Goal: Task Accomplishment & Management: Manage account settings

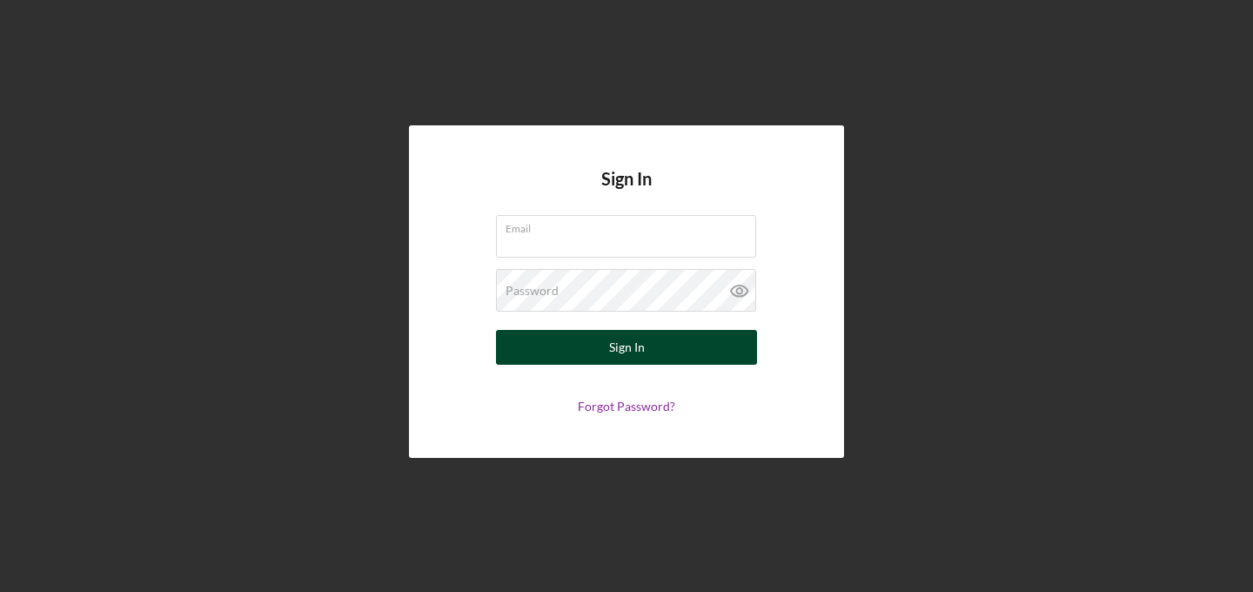
type input "[EMAIL_ADDRESS][DOMAIN_NAME]"
click at [660, 345] on button "Sign In" at bounding box center [626, 347] width 261 height 35
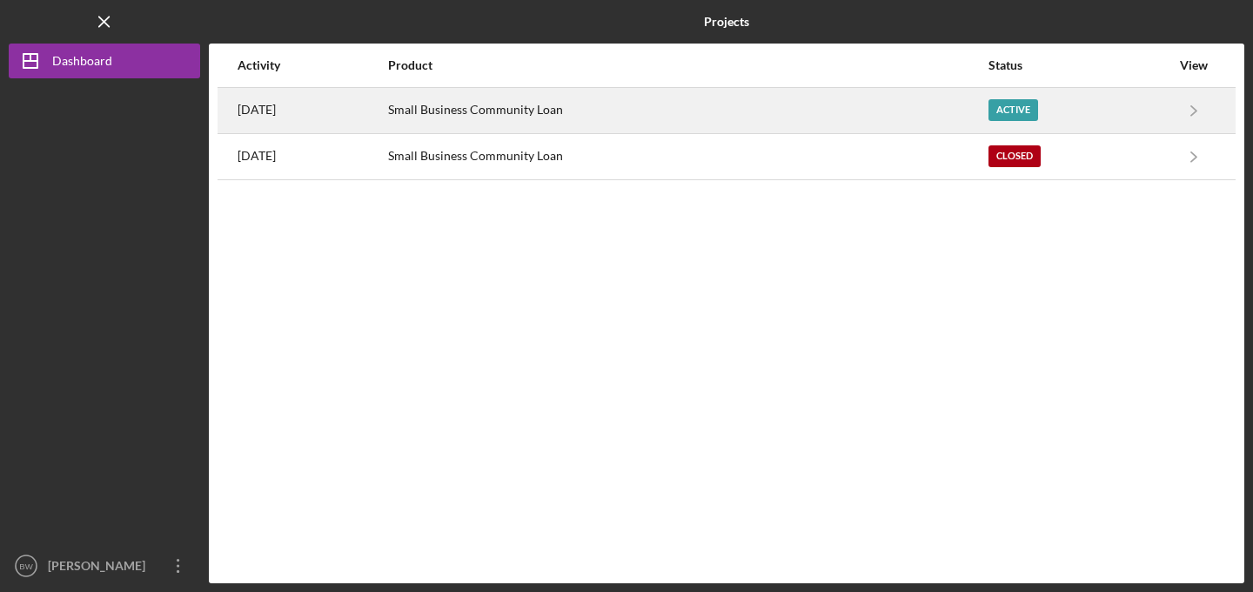
click at [986, 101] on div "Small Business Community Loan" at bounding box center [687, 110] width 598 height 43
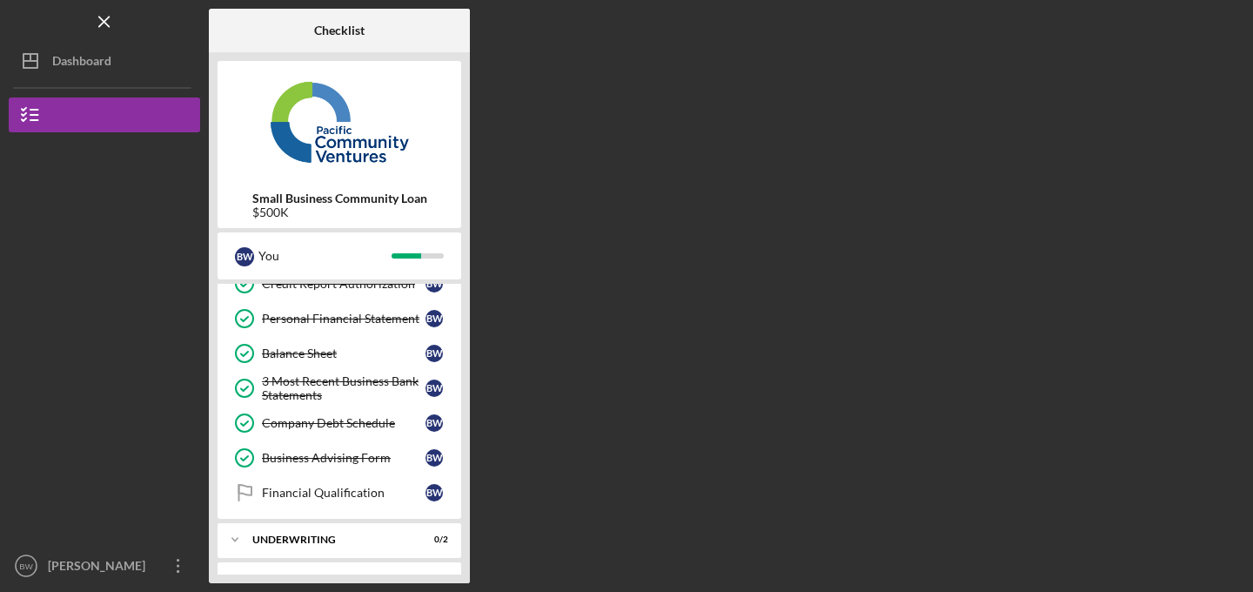
scroll to position [332, 0]
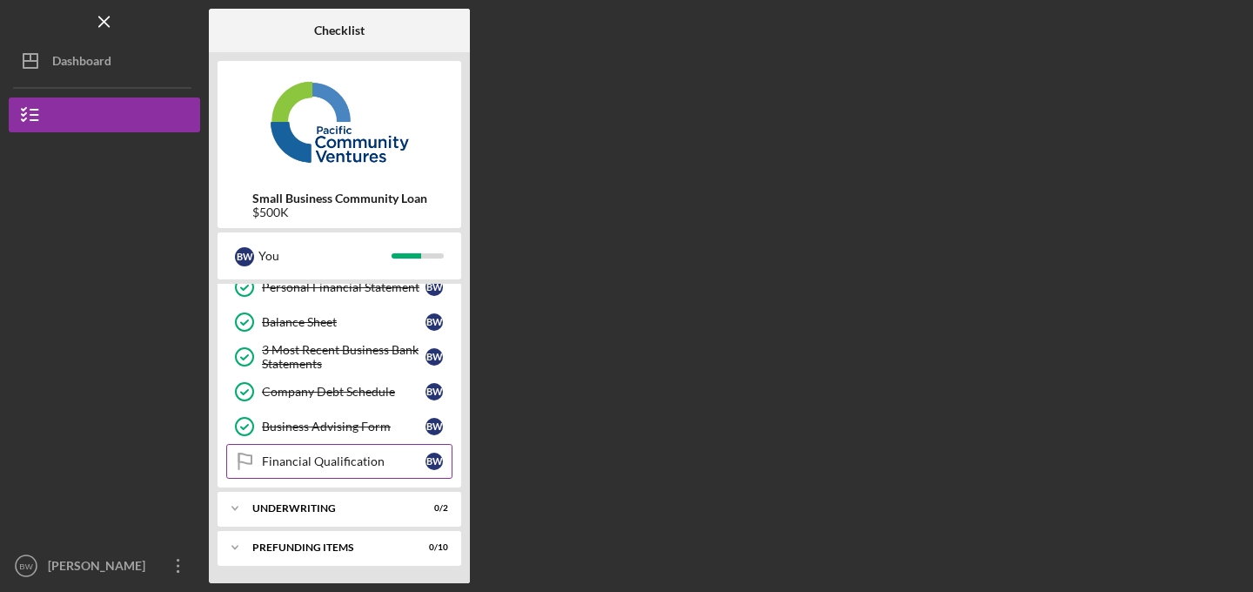
click at [328, 465] on div "Financial Qualification" at bounding box center [344, 461] width 164 height 14
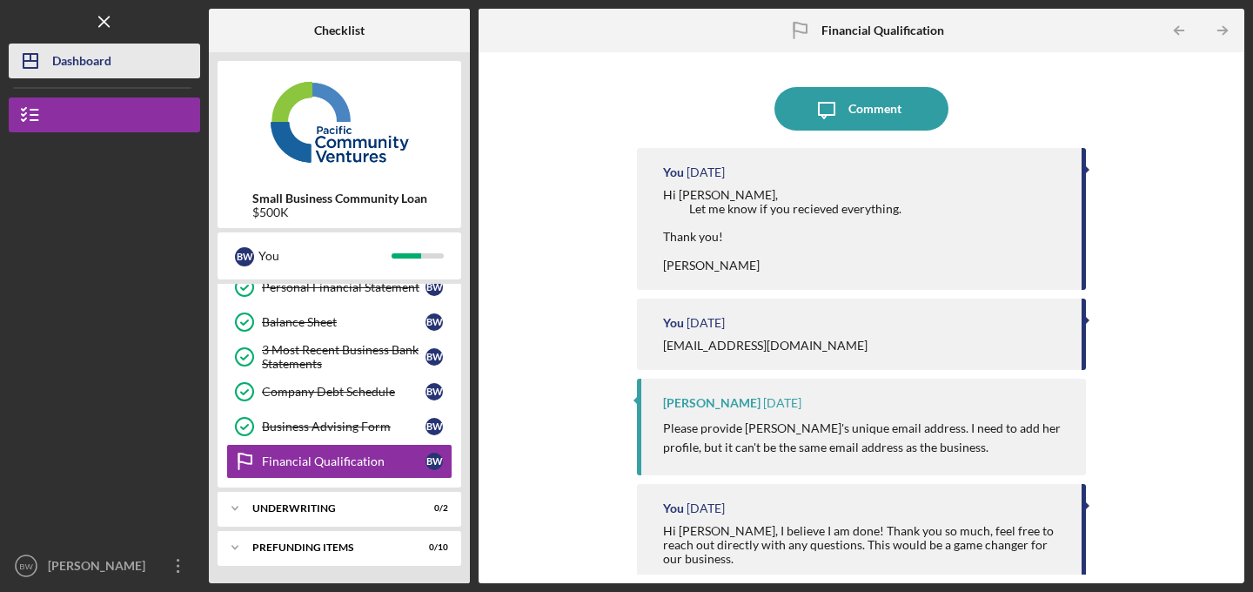
click at [66, 56] on div "Dashboard" at bounding box center [81, 62] width 59 height 39
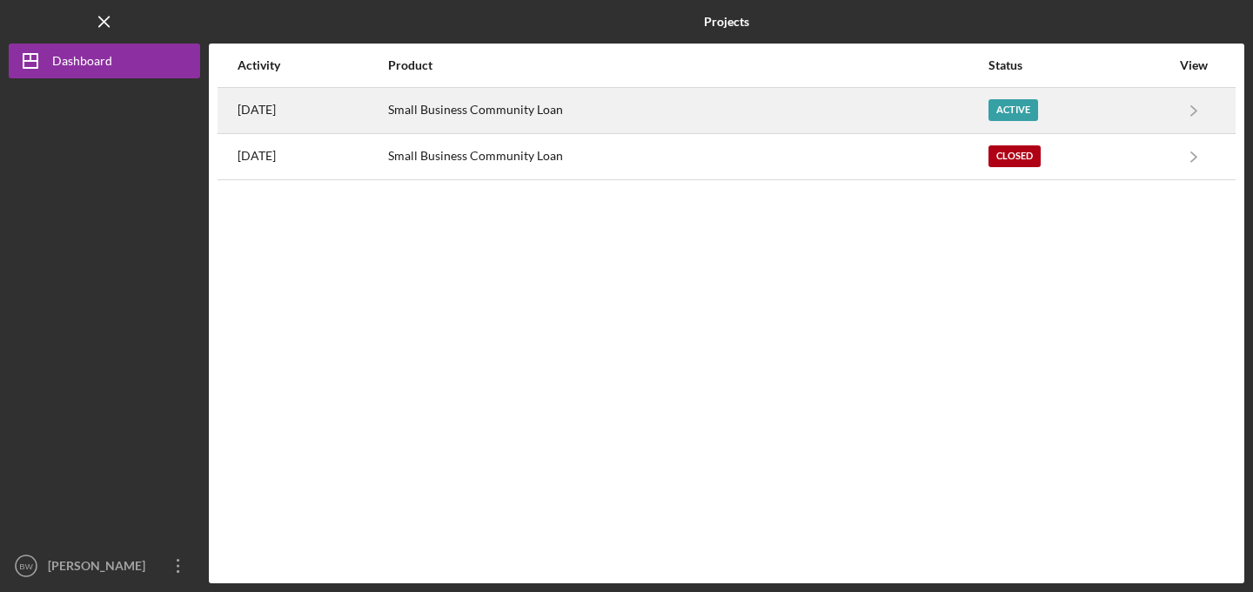
click at [506, 104] on div "Small Business Community Loan" at bounding box center [687, 110] width 598 height 43
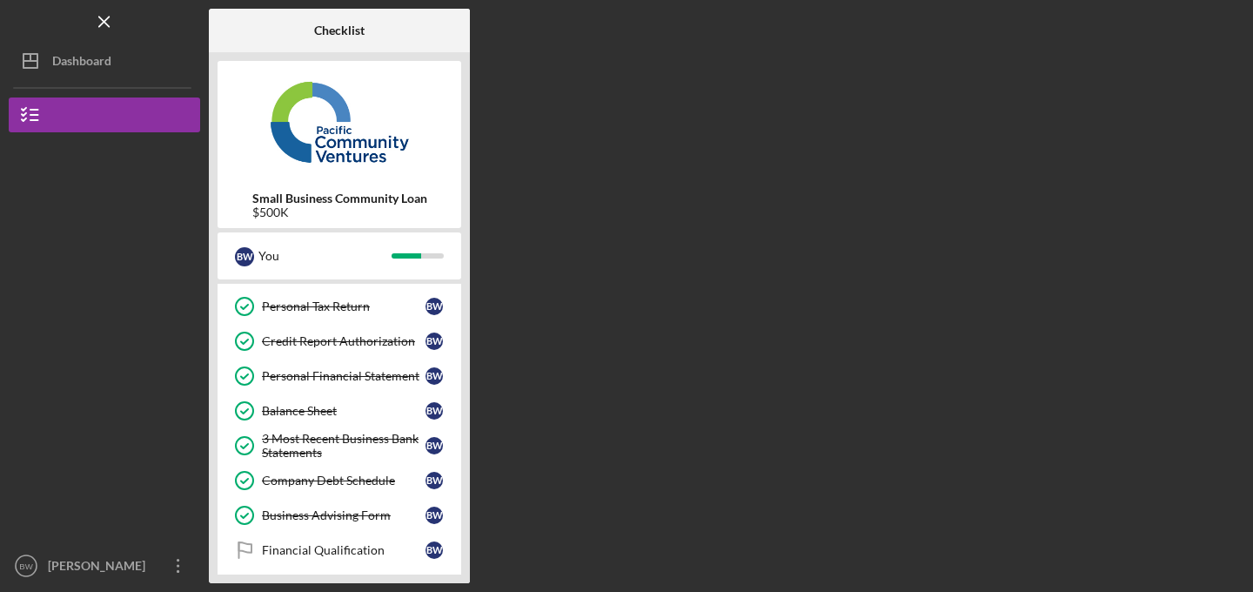
scroll to position [332, 0]
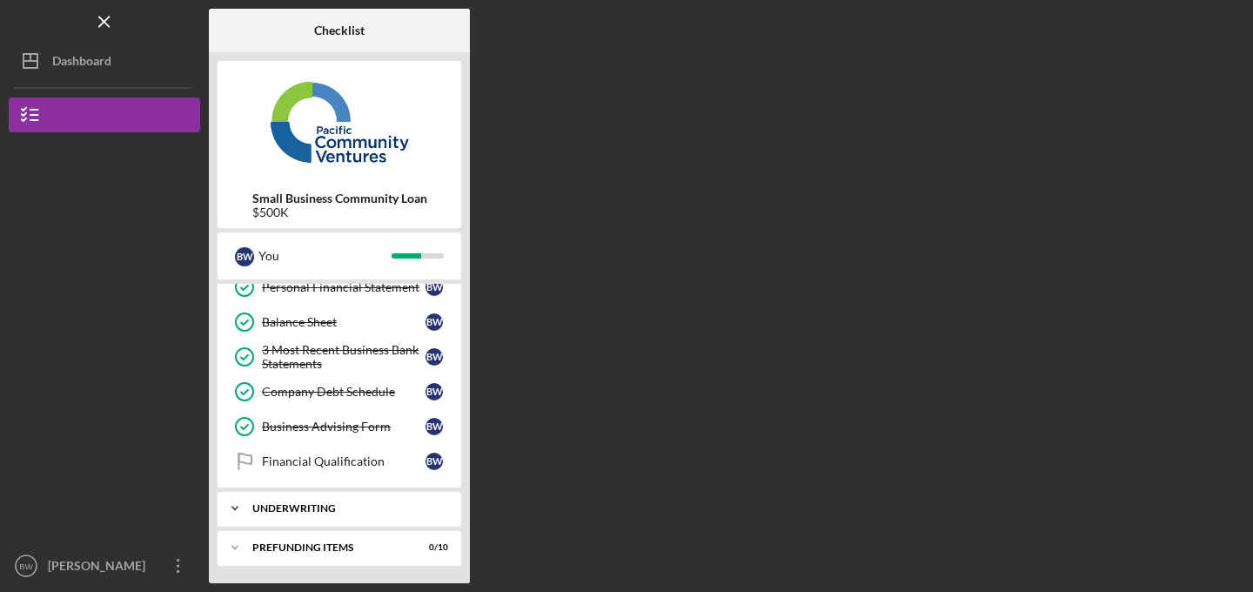
click at [354, 503] on div "Underwriting" at bounding box center [345, 508] width 187 height 10
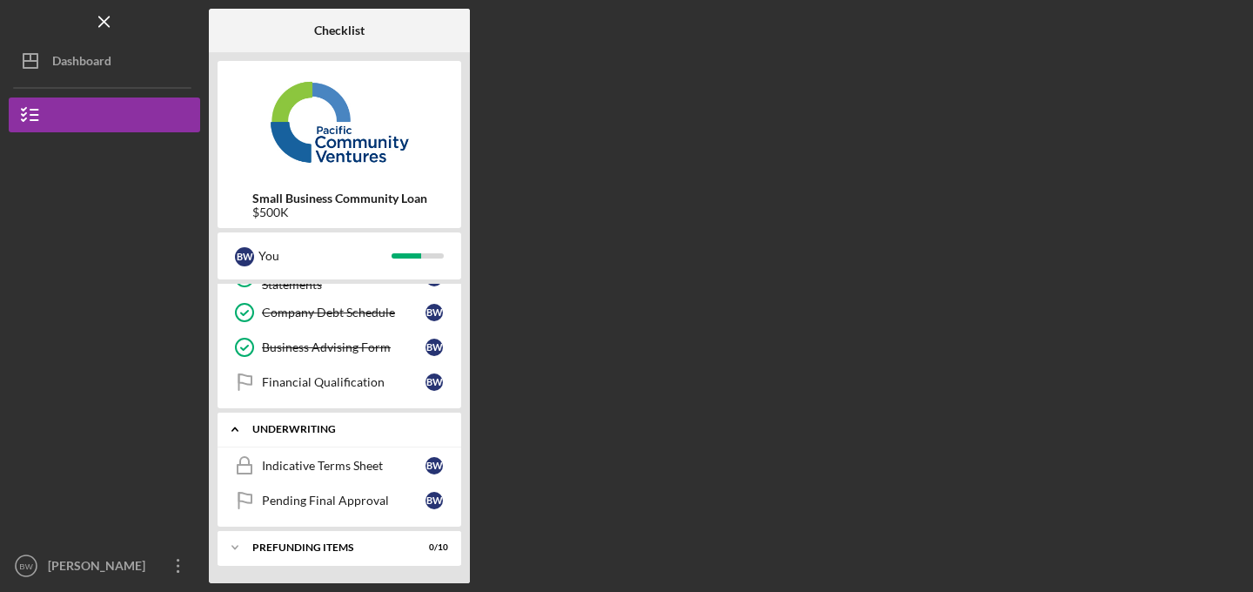
click at [354, 503] on div "Pending Final Approval" at bounding box center [344, 500] width 164 height 14
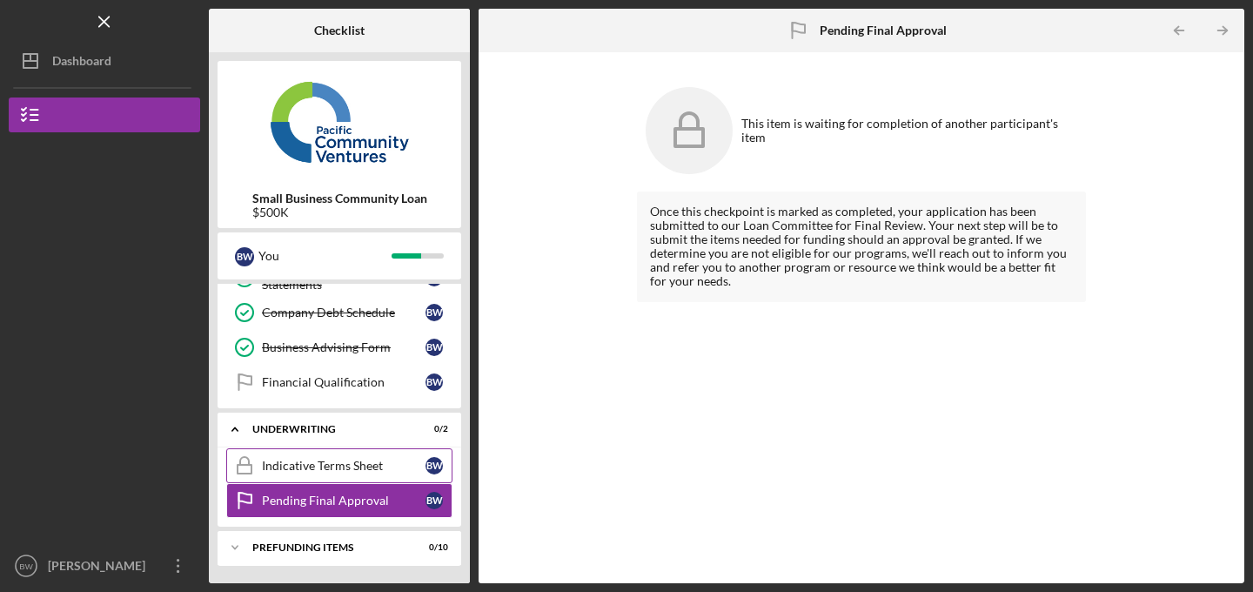
click at [344, 458] on div "Indicative Terms Sheet" at bounding box center [344, 465] width 164 height 14
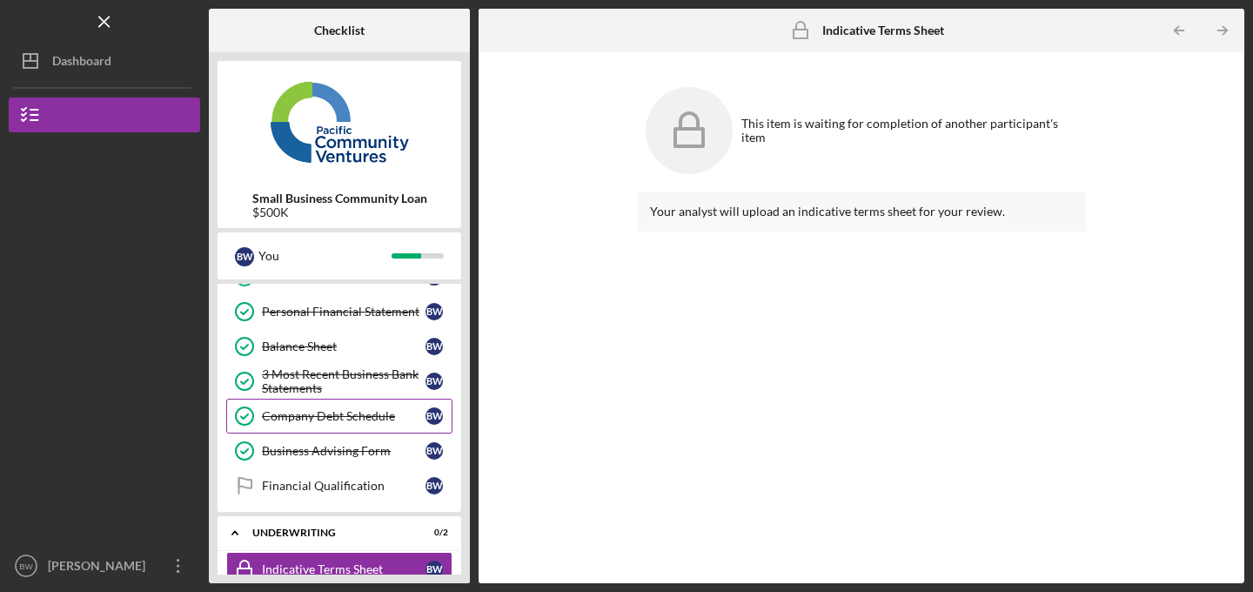
scroll to position [411, 0]
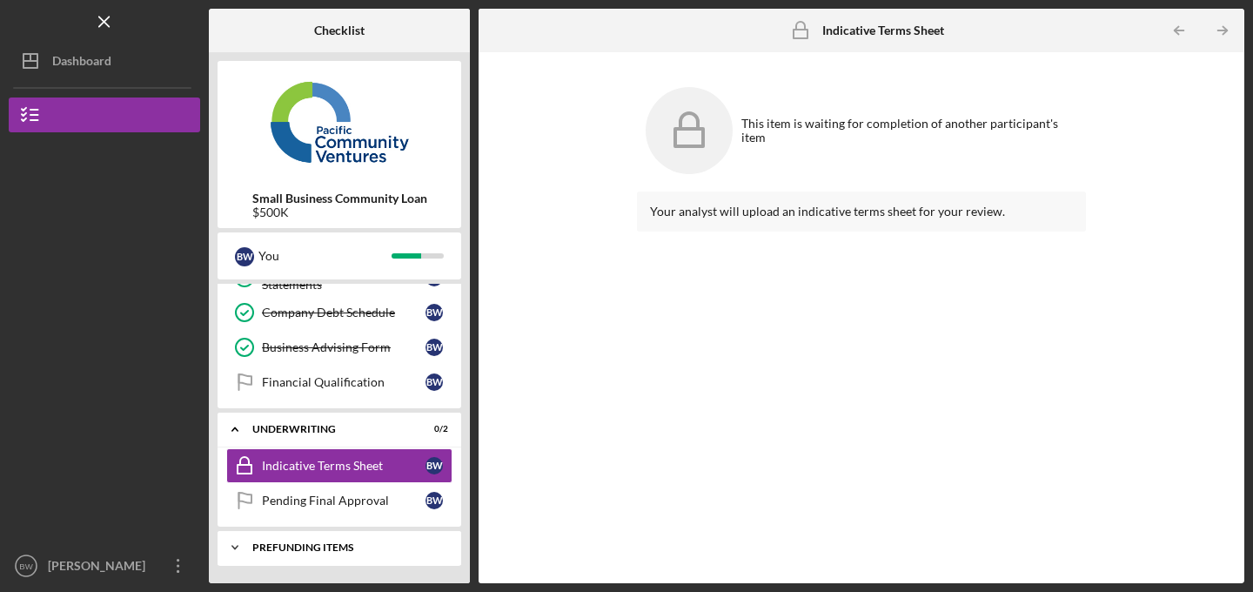
click at [306, 543] on div "Prefunding Items" at bounding box center [345, 547] width 187 height 10
click at [295, 547] on div "Prefunding Items" at bounding box center [345, 547] width 187 height 10
click at [254, 549] on div "Prefunding Items" at bounding box center [345, 547] width 187 height 10
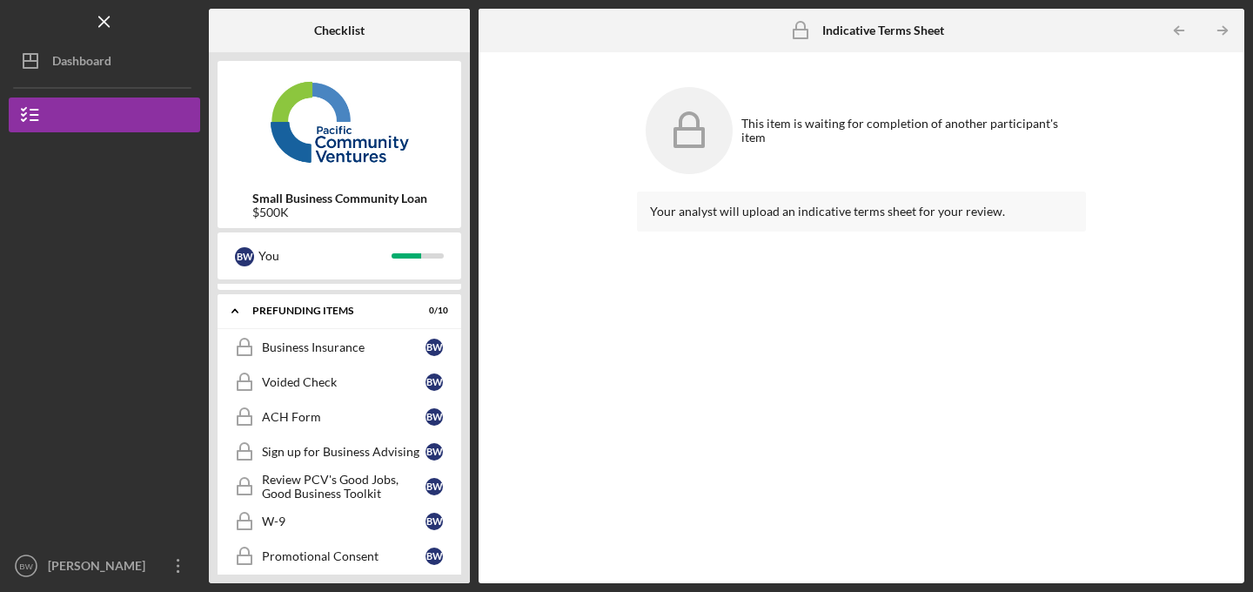
scroll to position [617, 0]
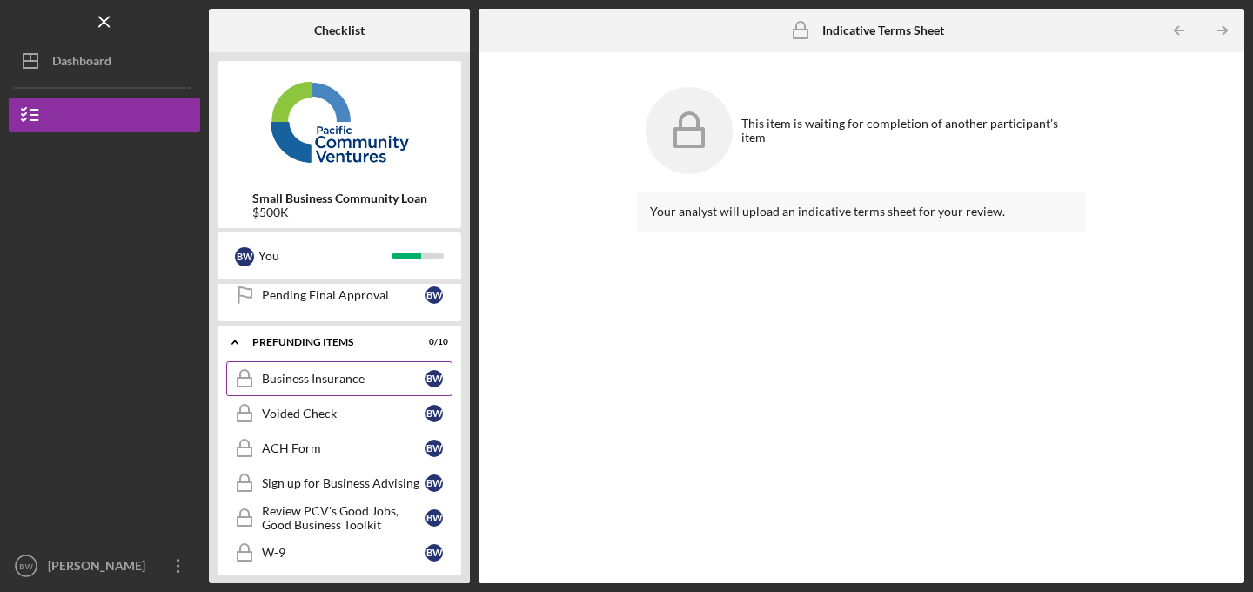
click at [361, 385] on div "Business Insurance" at bounding box center [344, 378] width 164 height 14
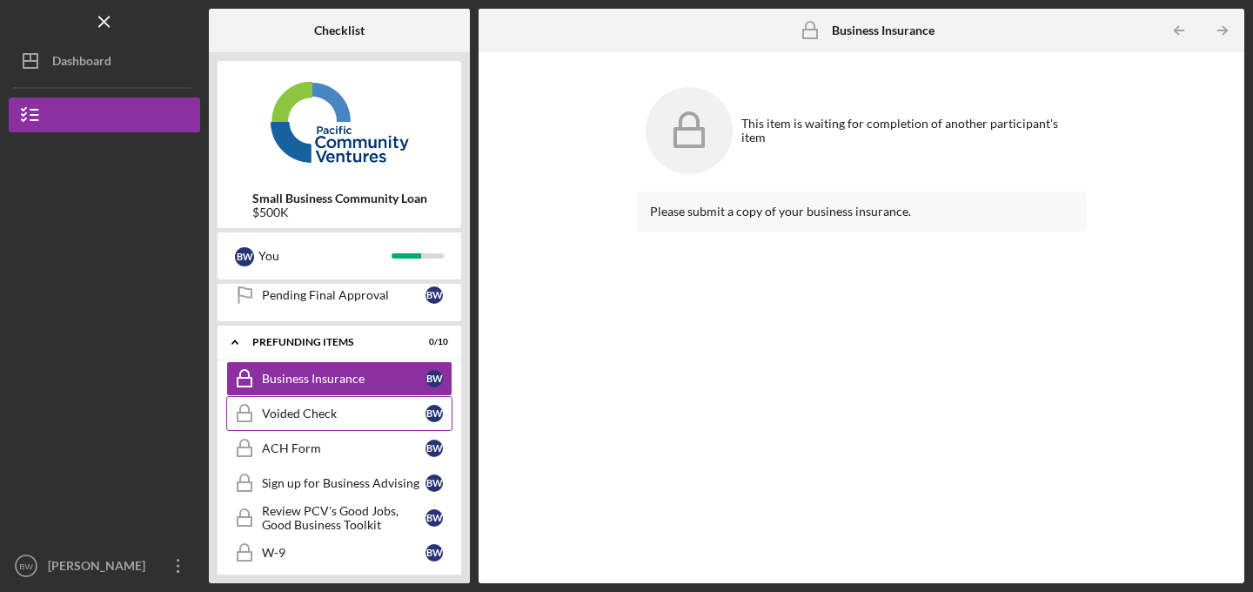
click at [356, 419] on div "Voided Check" at bounding box center [344, 413] width 164 height 14
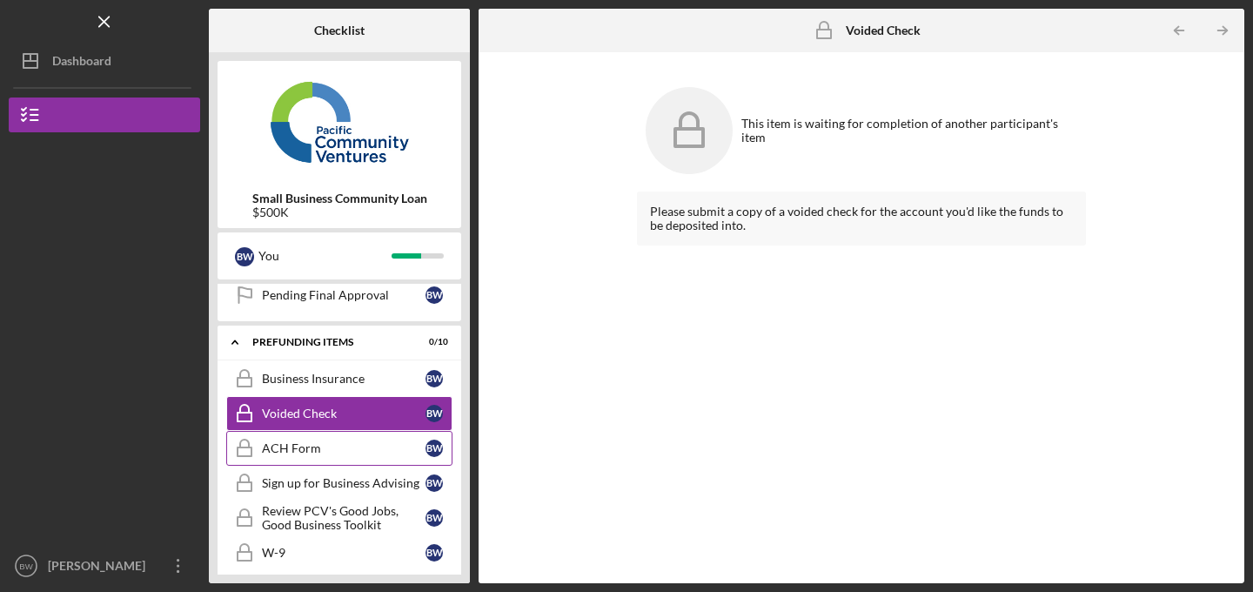
click at [350, 448] on div "ACH Form" at bounding box center [344, 448] width 164 height 14
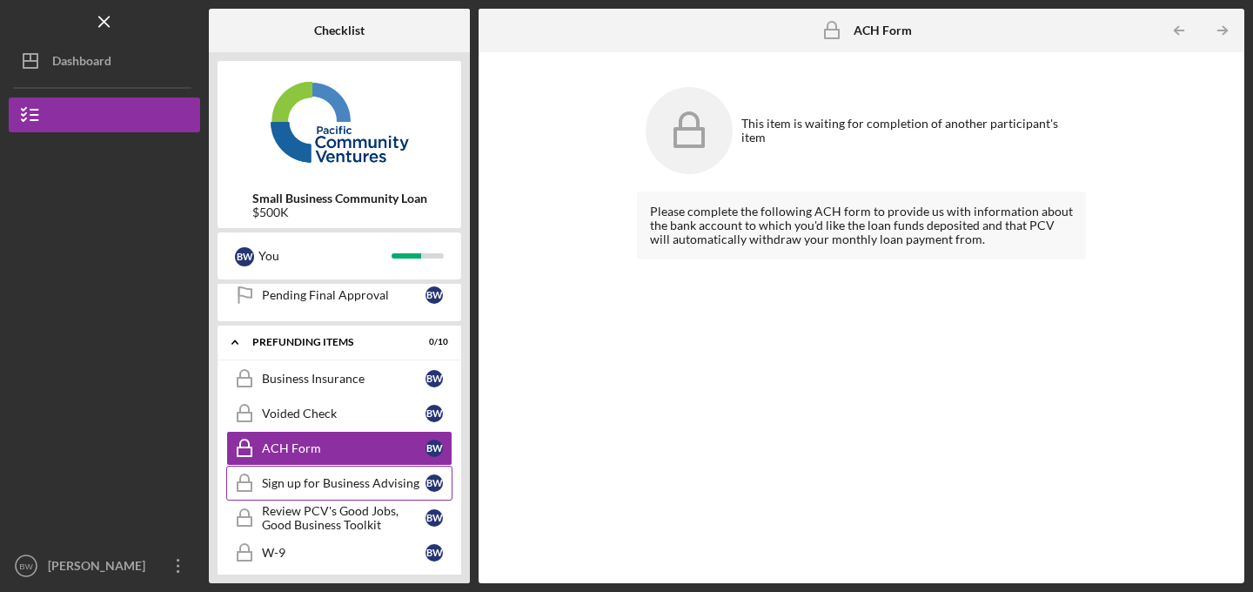
scroll to position [688, 0]
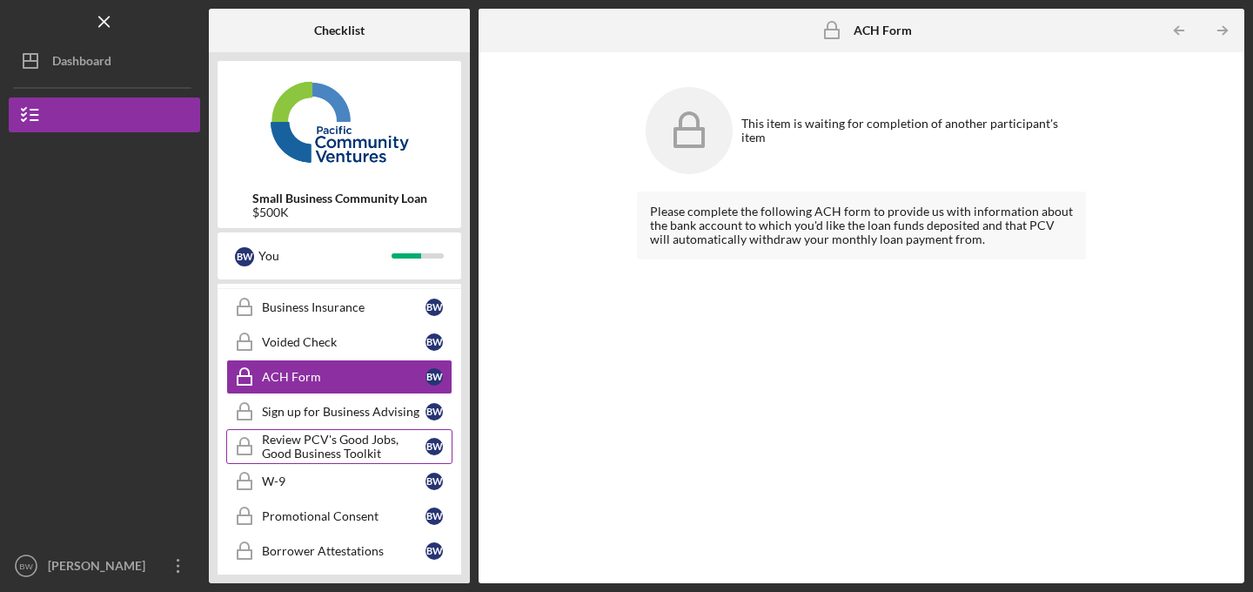
click at [338, 445] on div "Review PCV's Good Jobs, Good Business Toolkit" at bounding box center [344, 446] width 164 height 28
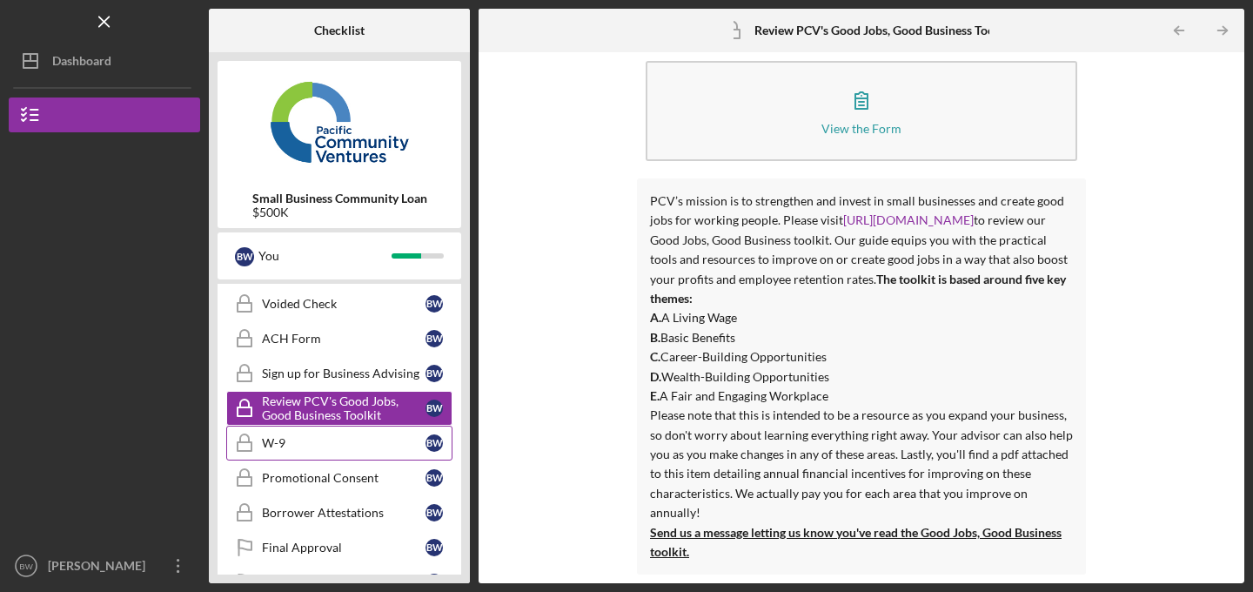
scroll to position [767, 0]
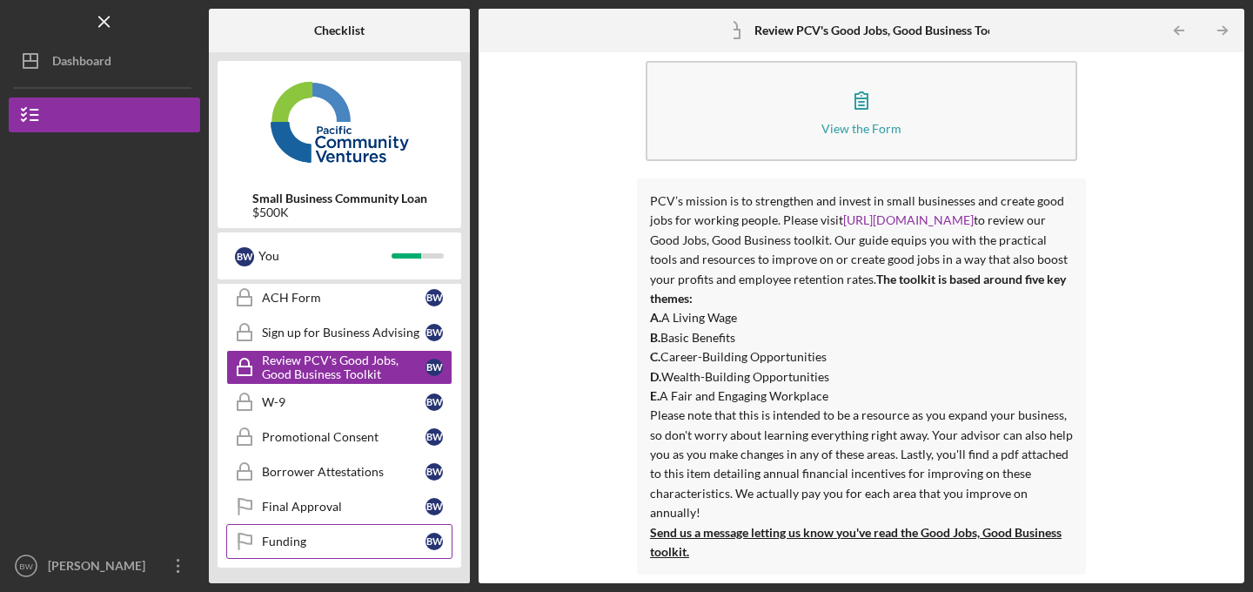
click at [358, 546] on div "Funding" at bounding box center [344, 541] width 164 height 14
